Goal: Transaction & Acquisition: Purchase product/service

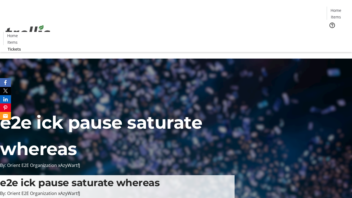
click at [331, 32] on span "Tickets" at bounding box center [337, 35] width 13 height 6
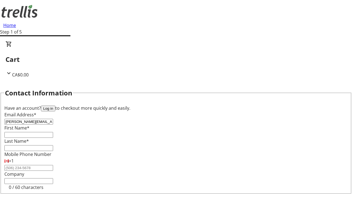
type input "[PERSON_NAME][EMAIL_ADDRESS][DOMAIN_NAME]"
type input "[PERSON_NAME]"
